Goal: Browse casually

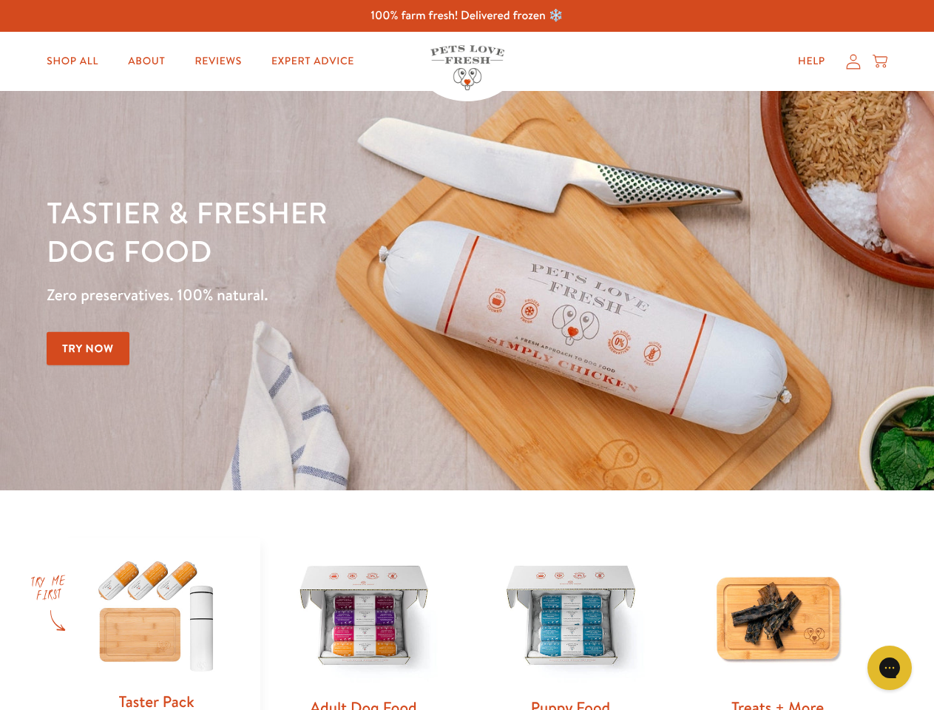
click at [467, 355] on div "Tastier & fresher dog food Zero preservatives. 100% natural. Try Now" at bounding box center [327, 290] width 561 height 195
click at [890, 668] on icon "Gorgias live chat" at bounding box center [890, 668] width 14 height 14
